Goal: Task Accomplishment & Management: Manage account settings

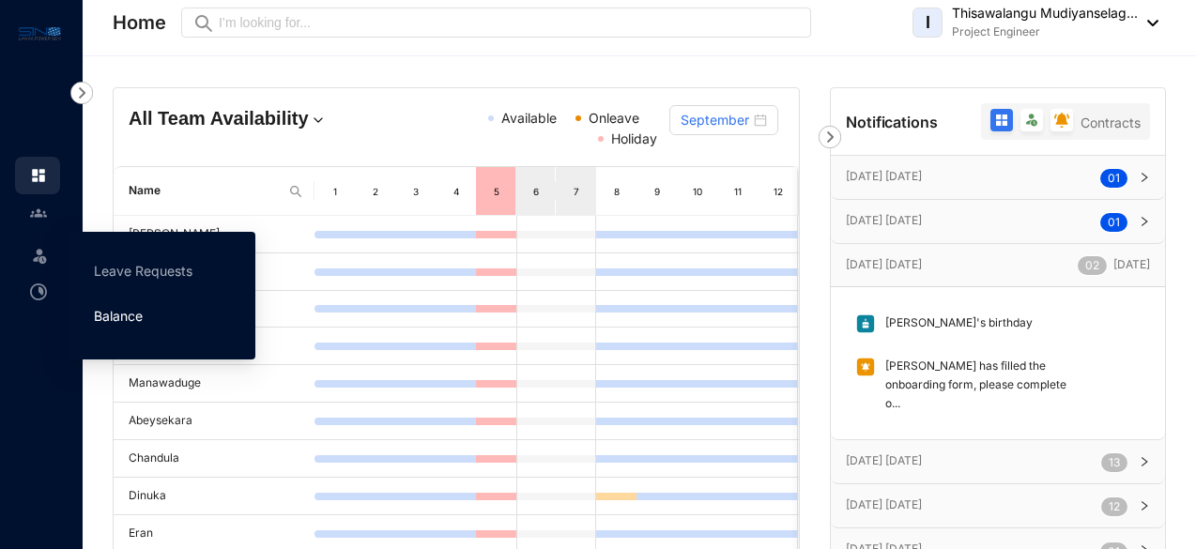
click at [143, 316] on link "Balance" at bounding box center [118, 316] width 49 height 16
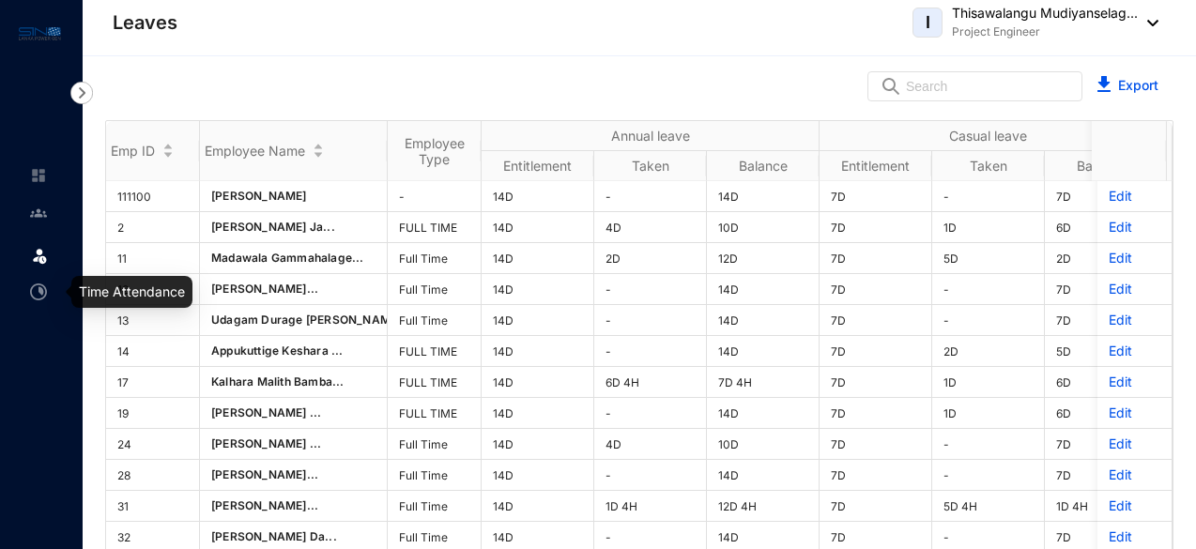
click at [43, 296] on img at bounding box center [38, 292] width 17 height 17
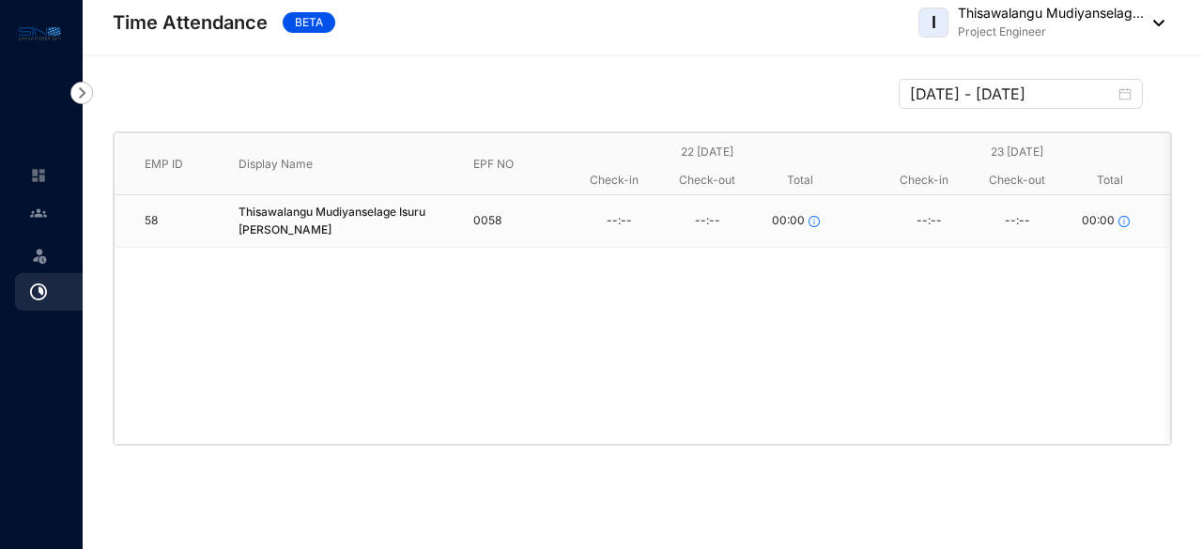
click at [402, 271] on div "58 Thisawalangu Mudiyanselage [PERSON_NAME] 0058 --:-- --:-- 00:00 --:-- --:-- …" at bounding box center [643, 319] width 1056 height 249
click at [932, 424] on div "58 Thisawalangu Mudiyanselage [PERSON_NAME] 0058 --:-- --:-- 00:00 --:-- --:-- …" at bounding box center [643, 319] width 1056 height 249
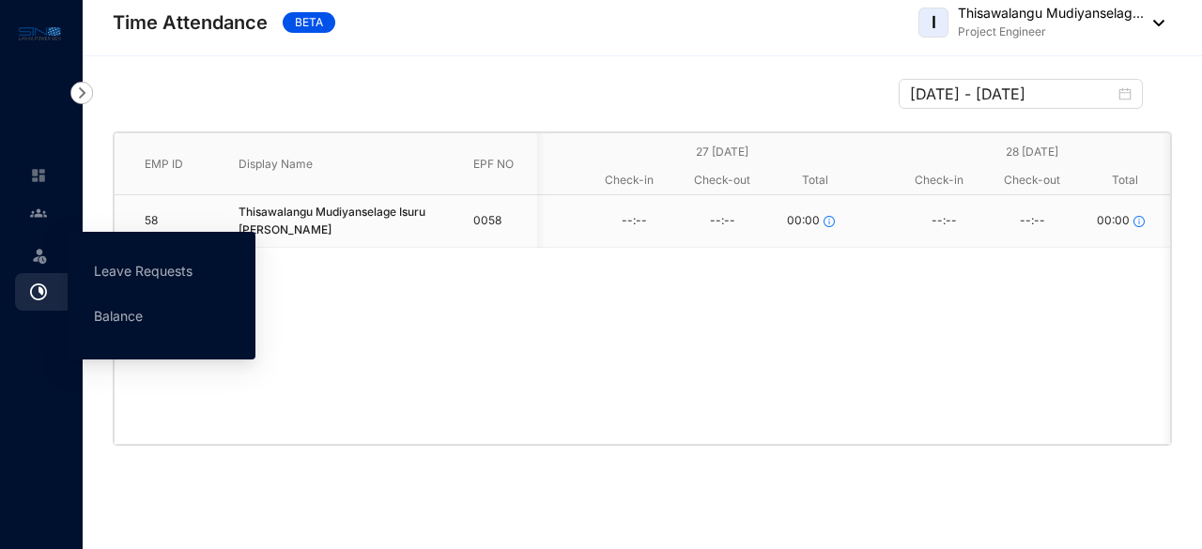
click at [22, 255] on div "Leave" at bounding box center [37, 252] width 45 height 41
click at [131, 311] on link "Balance" at bounding box center [118, 316] width 49 height 16
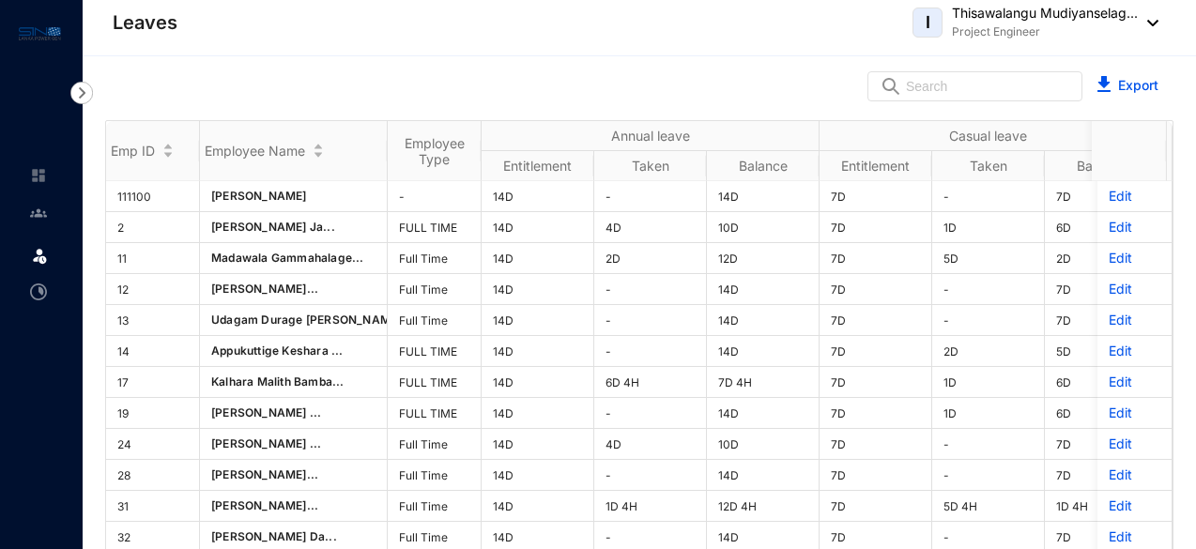
click at [32, 267] on span at bounding box center [39, 255] width 19 height 38
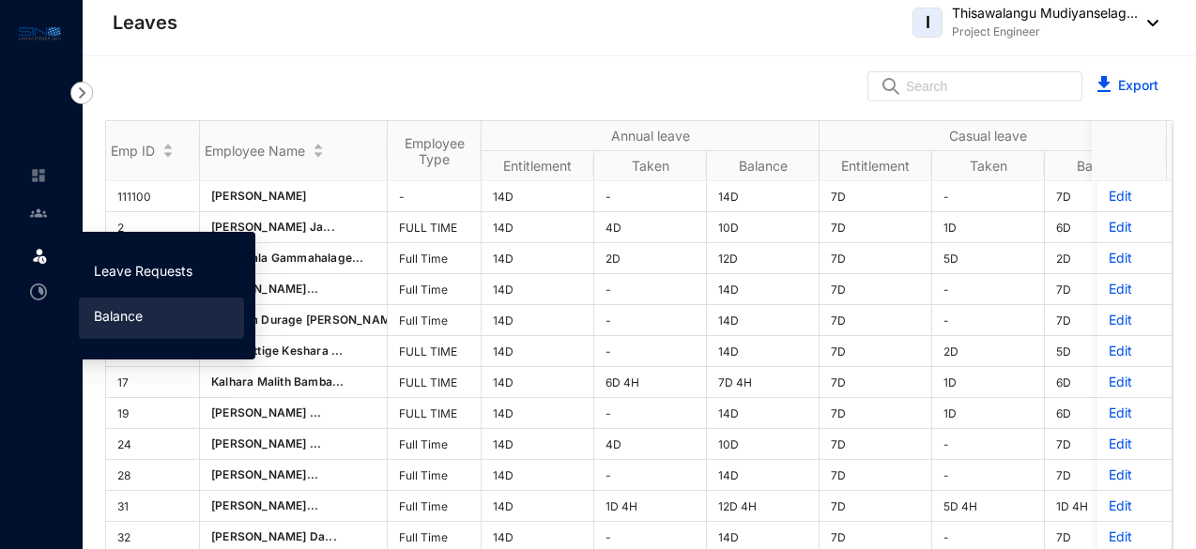
click at [178, 268] on link "Leave Requests" at bounding box center [143, 271] width 99 height 16
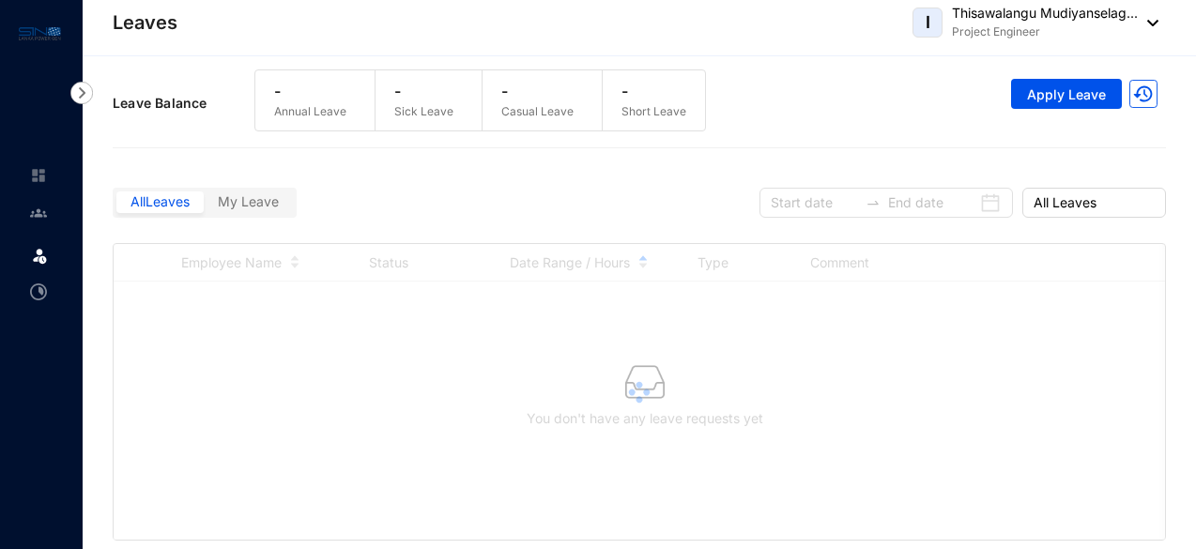
click at [255, 200] on span "My Leave" at bounding box center [248, 201] width 61 height 16
click at [204, 207] on input "My Leave" at bounding box center [204, 207] width 0 height 0
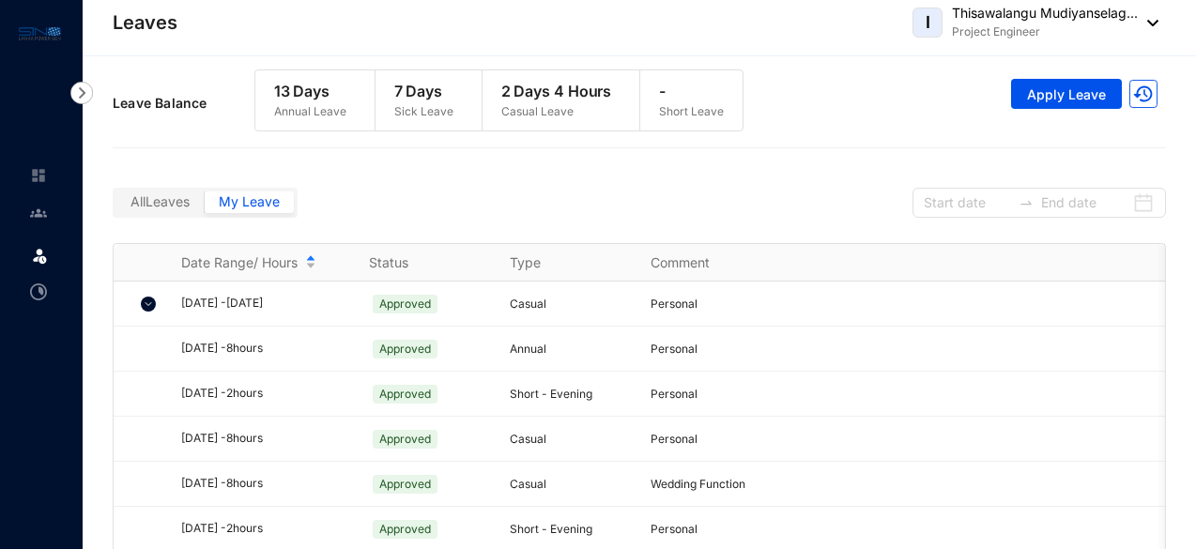
click at [51, 223] on link at bounding box center [53, 213] width 47 height 19
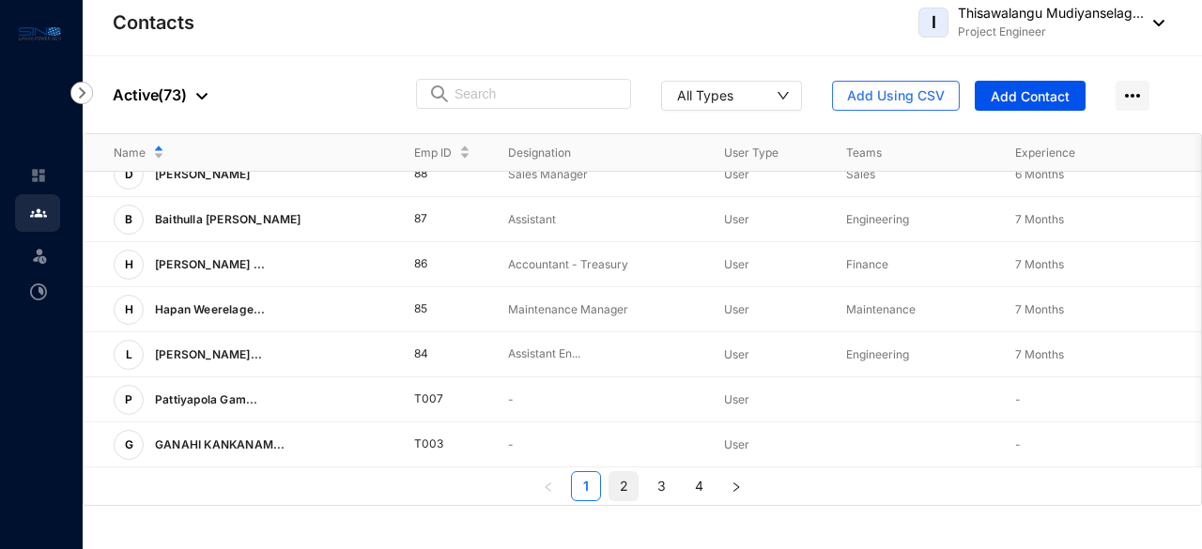
click at [635, 491] on link "2" at bounding box center [624, 486] width 28 height 28
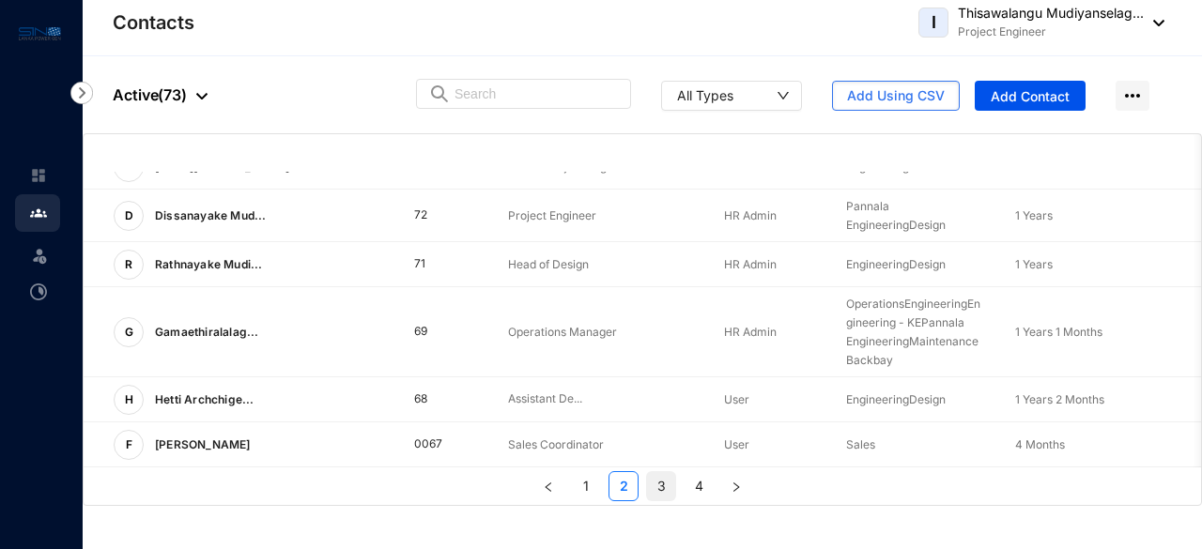
click at [652, 480] on link "3" at bounding box center [661, 486] width 28 height 28
